Goal: Transaction & Acquisition: Obtain resource

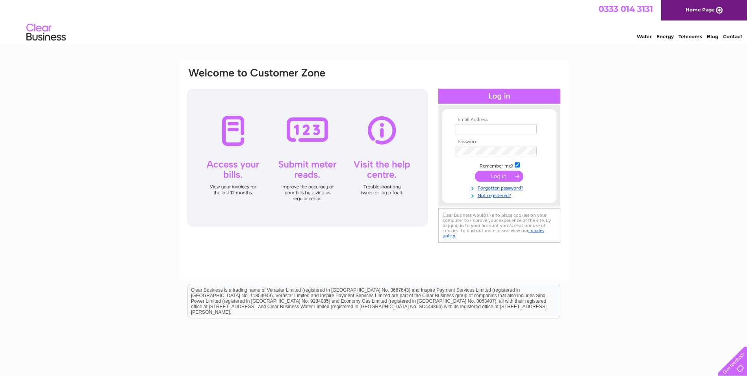
type input "[PERSON_NAME][EMAIL_ADDRESS][PERSON_NAME][DOMAIN_NAME]"
click at [496, 178] on input "submit" at bounding box center [499, 175] width 48 height 11
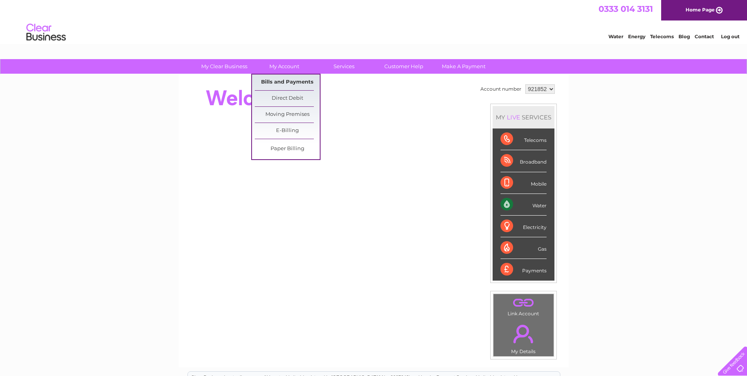
click at [283, 78] on link "Bills and Payments" at bounding box center [287, 82] width 65 height 16
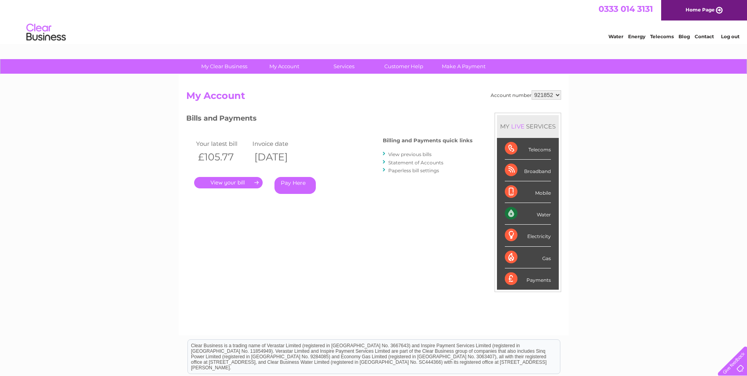
click at [412, 154] on link "View previous bills" at bounding box center [409, 154] width 43 height 6
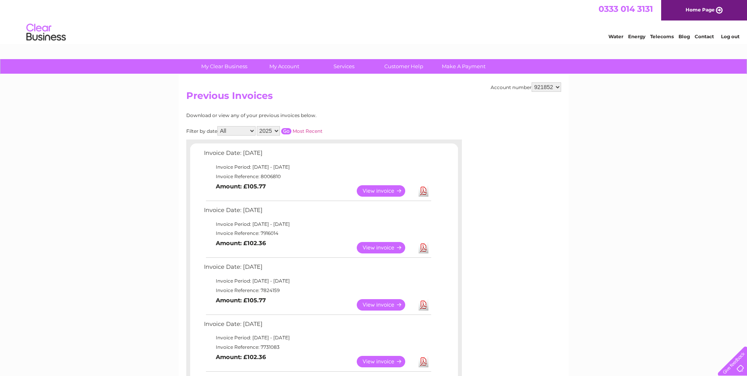
click at [558, 87] on select "921852 922712 928323 945319 957130 966955 969687 971386 972845 972847 972848 99…" at bounding box center [547, 86] width 30 height 9
select select "922712"
click at [532, 82] on select "921852 922712 928323 945319 957130 966955 969687 971386 972845 972847 972848 99…" at bounding box center [547, 86] width 30 height 9
click at [424, 195] on link "Download" at bounding box center [424, 190] width 10 height 11
click at [566, 339] on div "Account number 921852 922712 928323 945319 957130 966955 969687 971386 972845 9…" at bounding box center [374, 356] width 390 height 565
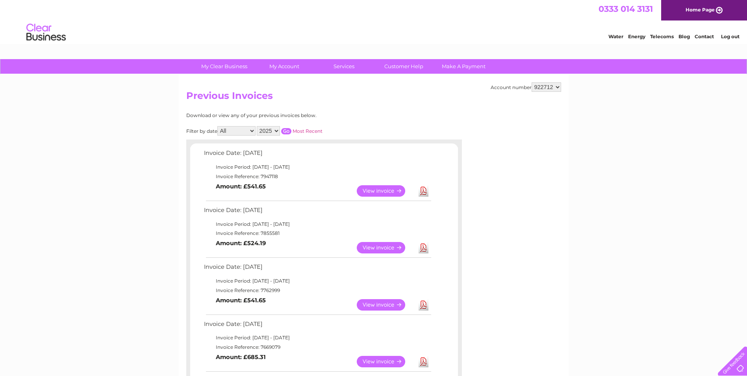
click at [732, 37] on link "Log out" at bounding box center [730, 36] width 19 height 6
